Goal: Task Accomplishment & Management: Manage account settings

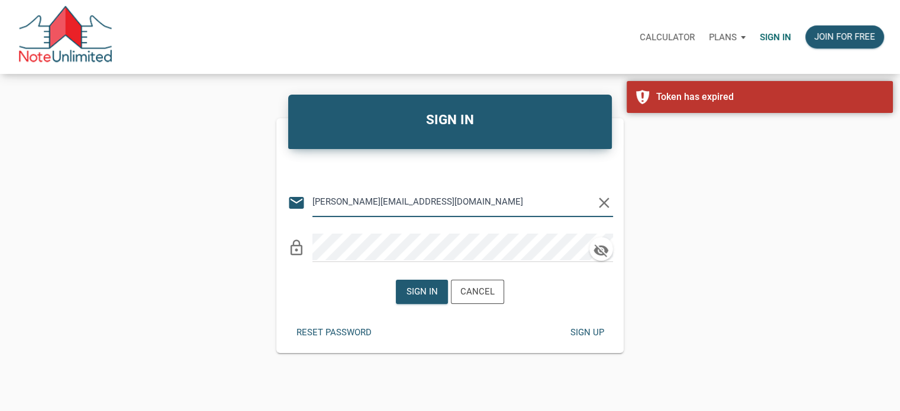
click at [427, 201] on input "monica@mastersnotes.com" at bounding box center [453, 202] width 283 height 27
type input "Notes@colonialfundinggroup.com"
click at [423, 296] on div "Sign in" at bounding box center [422, 292] width 31 height 14
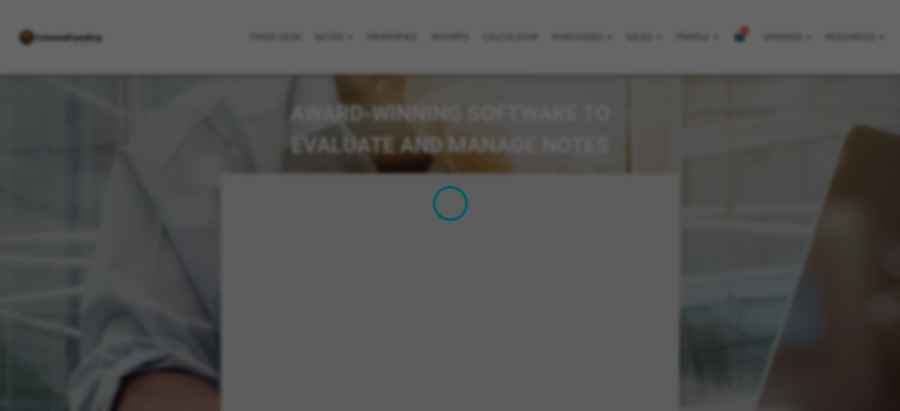
type input "Introduction to new features"
select select
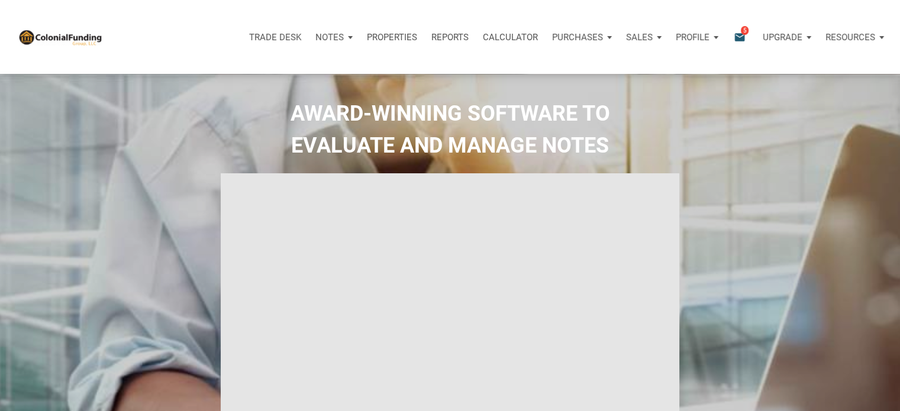
click at [344, 36] on p "Sales" at bounding box center [329, 37] width 28 height 11
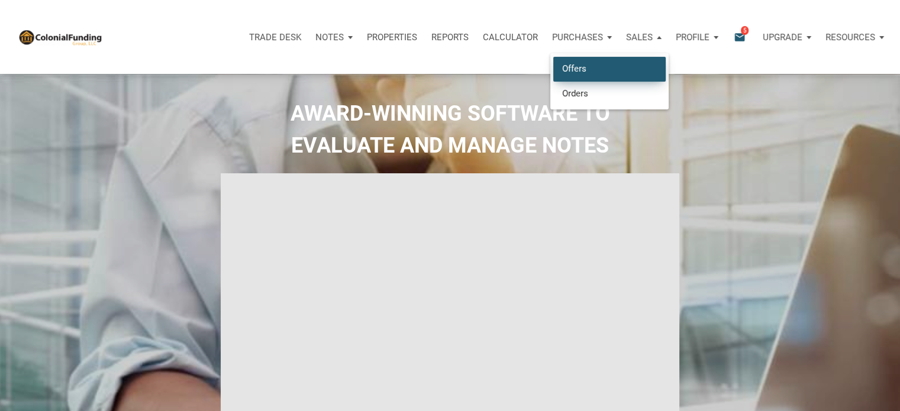
click at [576, 68] on link "Offers" at bounding box center [609, 69] width 112 height 24
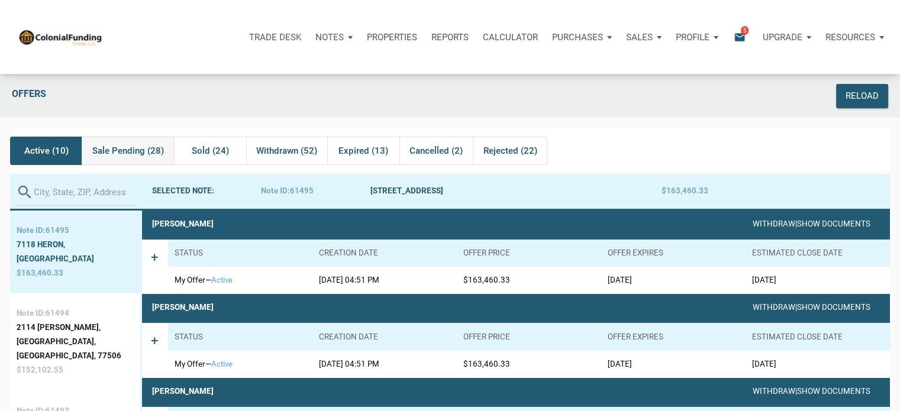
click at [105, 152] on span "Sale Pending (28)" at bounding box center [128, 151] width 72 height 14
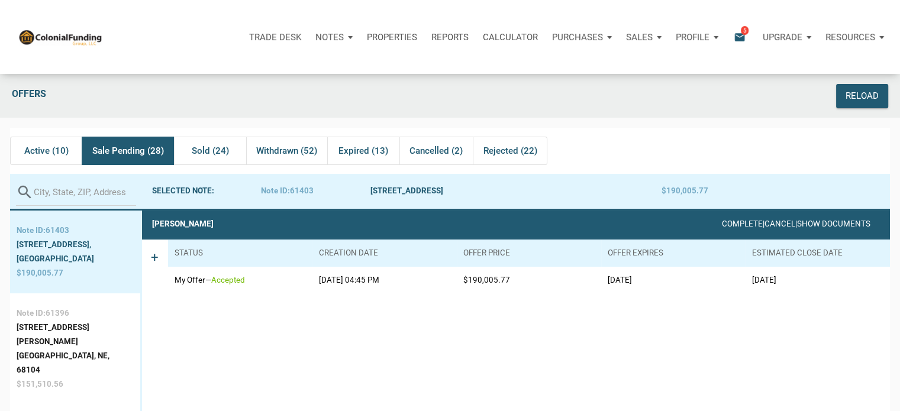
scroll to position [64, 0]
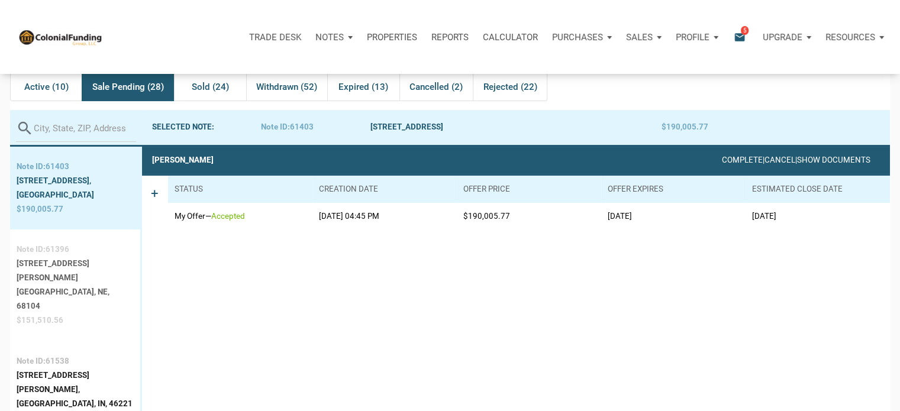
click at [63, 285] on div "Omaha, NE, 68104" at bounding box center [75, 299] width 117 height 28
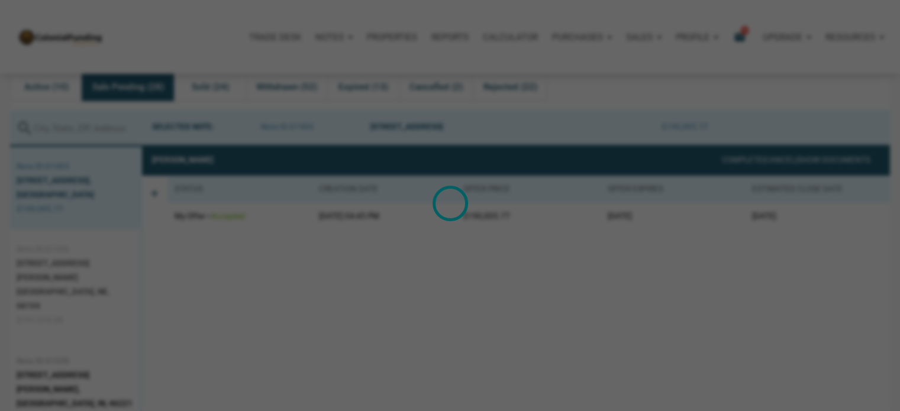
scroll to position [73, 0]
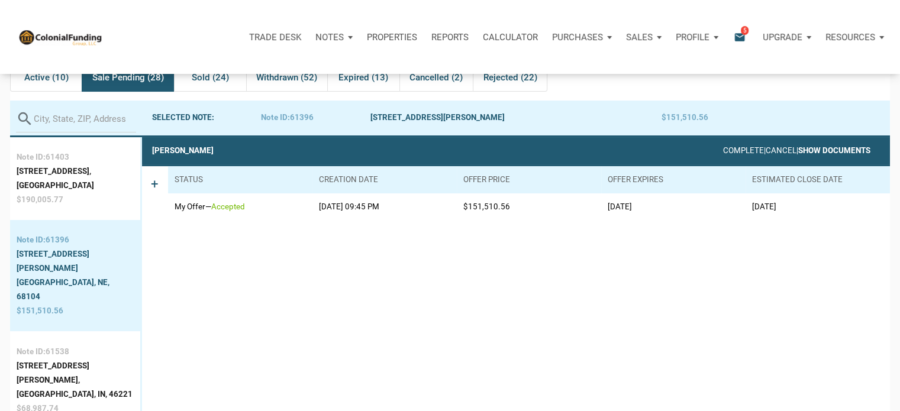
click at [840, 152] on link "Show Documents" at bounding box center [834, 150] width 72 height 9
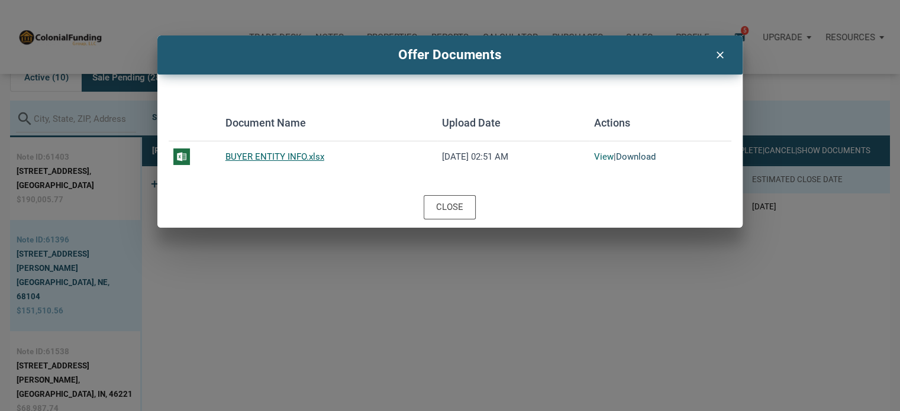
click at [630, 153] on link "Download" at bounding box center [636, 156] width 40 height 11
click at [440, 208] on div "Close" at bounding box center [449, 208] width 27 height 14
